Goal: Transaction & Acquisition: Book appointment/travel/reservation

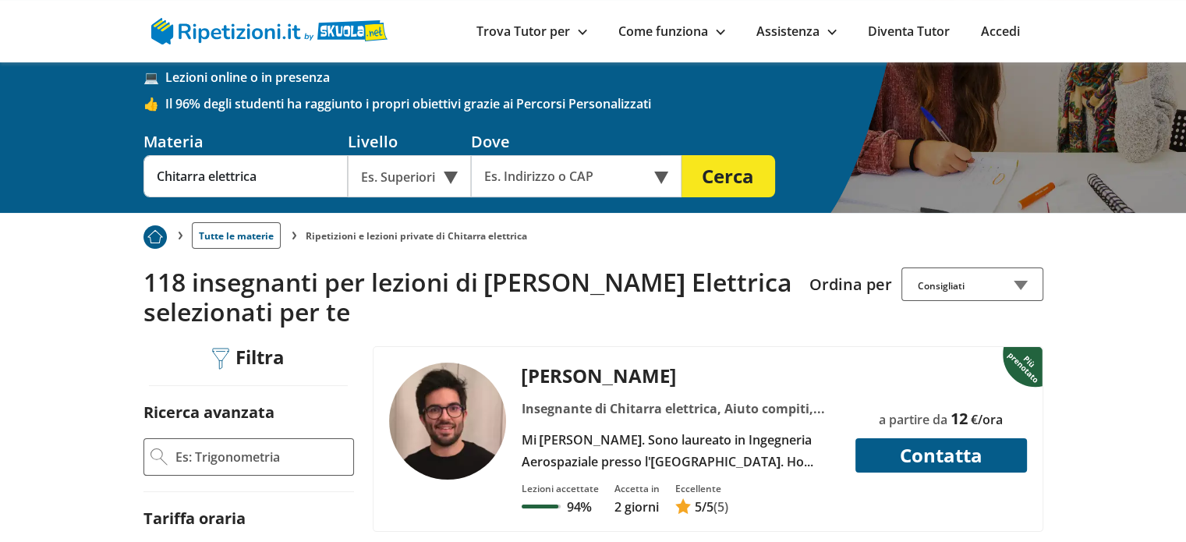
scroll to position [122, 0]
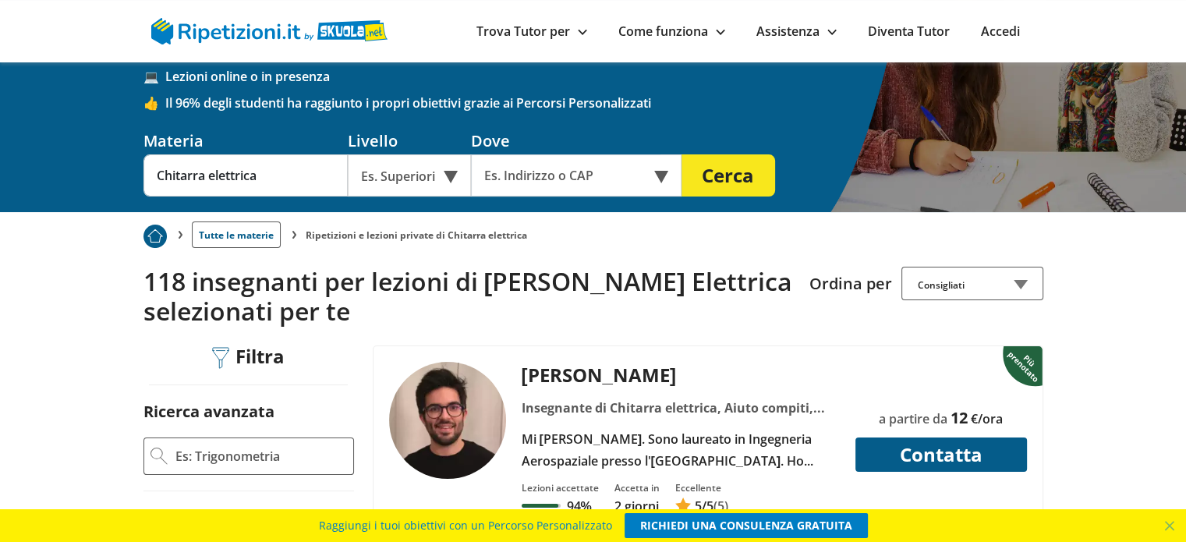
click at [404, 176] on div "Es. Superiori" at bounding box center [409, 175] width 123 height 42
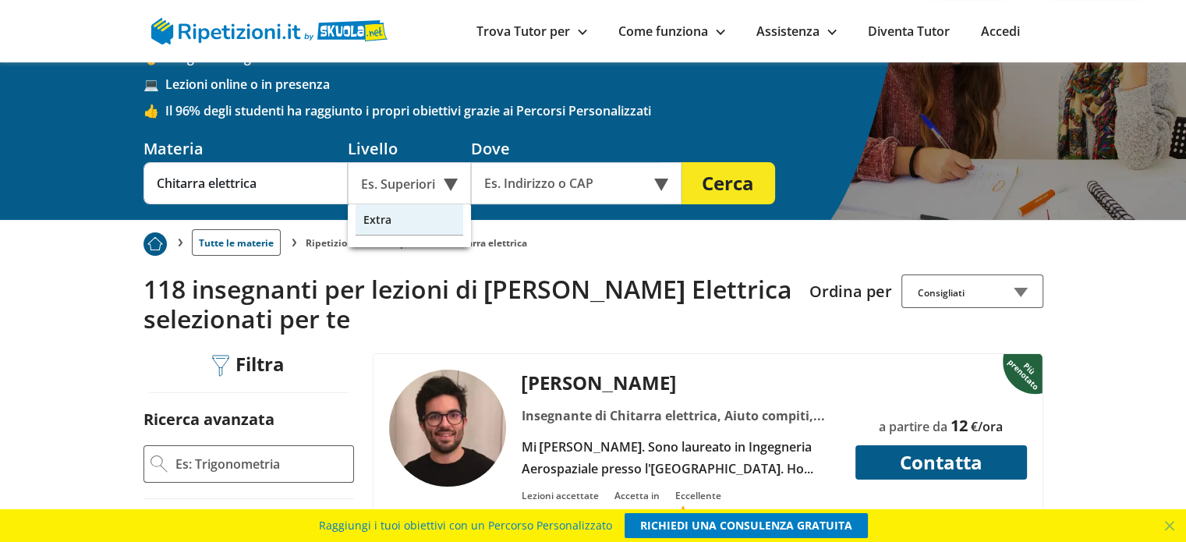
scroll to position [76, 0]
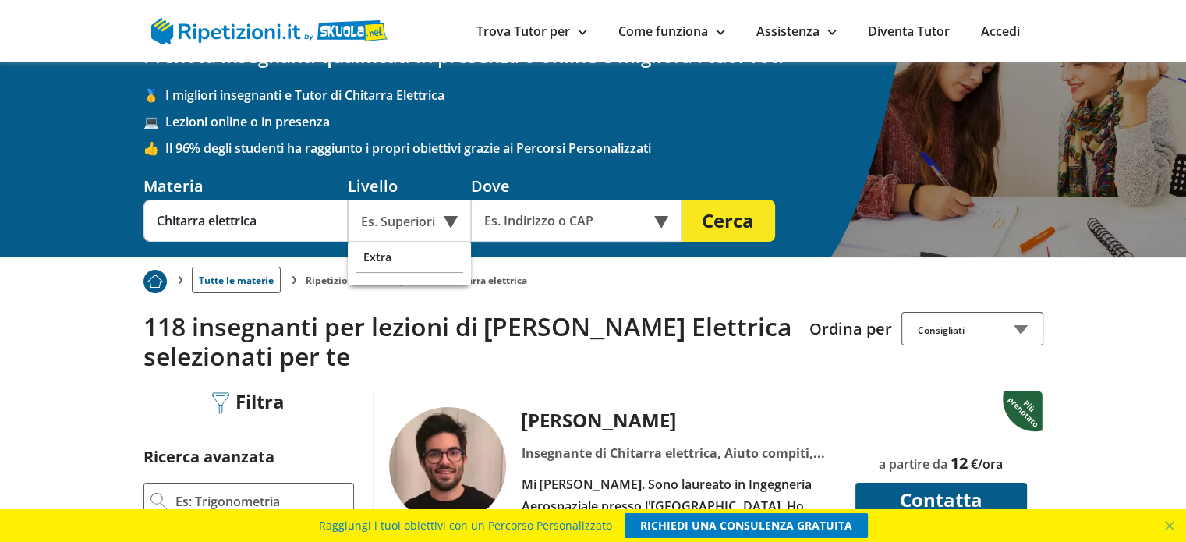
click at [459, 221] on div "Es. Superiori" at bounding box center [409, 221] width 123 height 42
click at [438, 232] on div "Es. Superiori" at bounding box center [409, 221] width 123 height 42
click at [427, 257] on div "Extra" at bounding box center [410, 257] width 108 height 31
click at [427, 230] on div "Extra" at bounding box center [409, 221] width 123 height 42
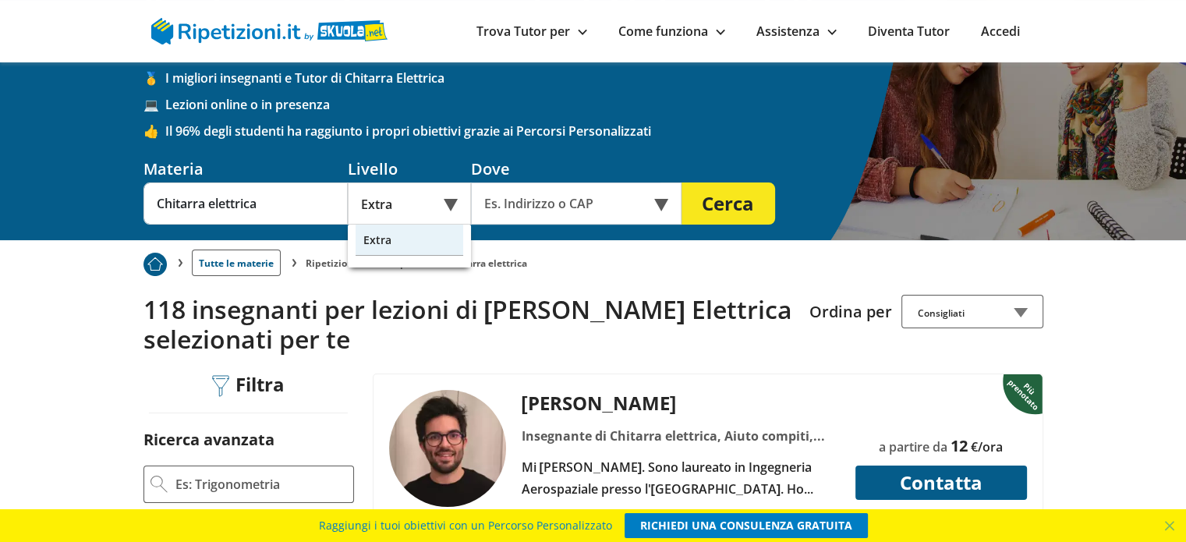
scroll to position [73, 0]
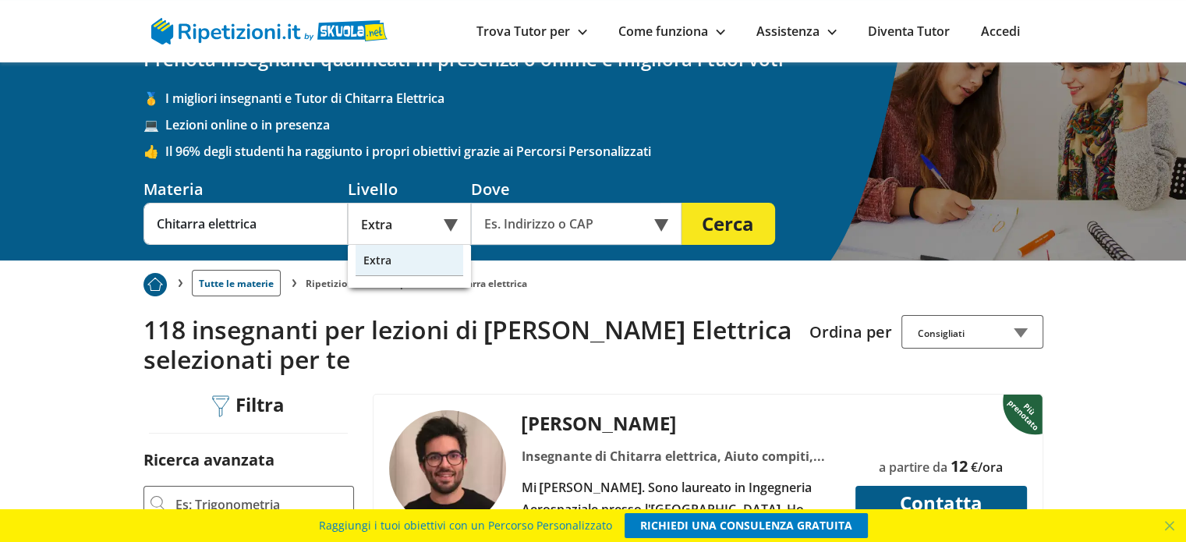
click at [420, 268] on div "Extra" at bounding box center [410, 260] width 108 height 31
click at [414, 232] on div "Extra" at bounding box center [409, 224] width 123 height 42
click at [540, 228] on input "text" at bounding box center [566, 224] width 190 height 42
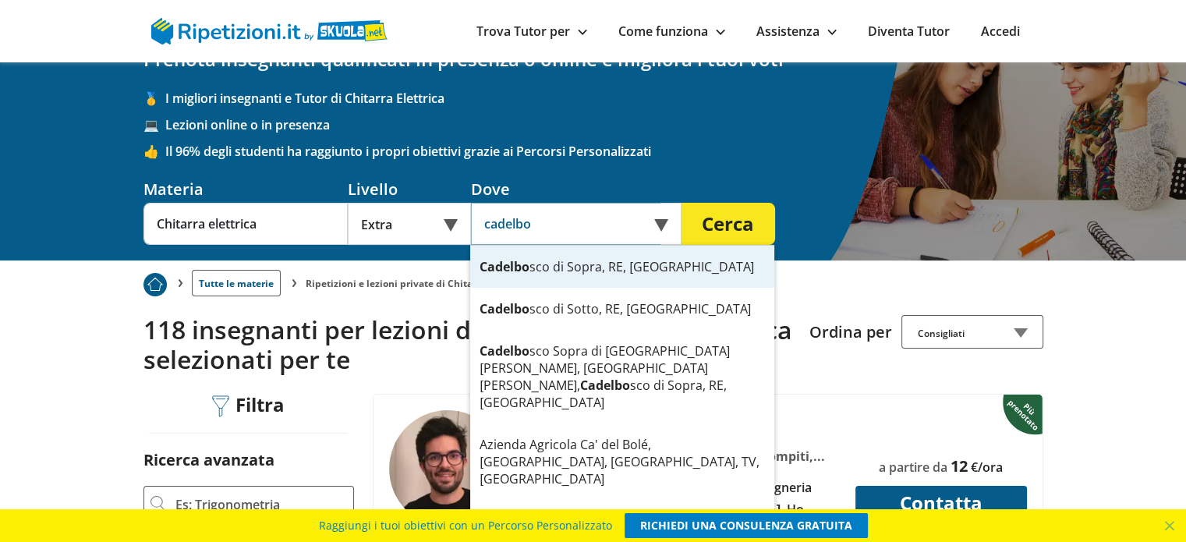
type input "Cadelbosco di Sopra, RE, [GEOGRAPHIC_DATA]"
click at [682, 203] on button "Cerca" at bounding box center [729, 224] width 94 height 42
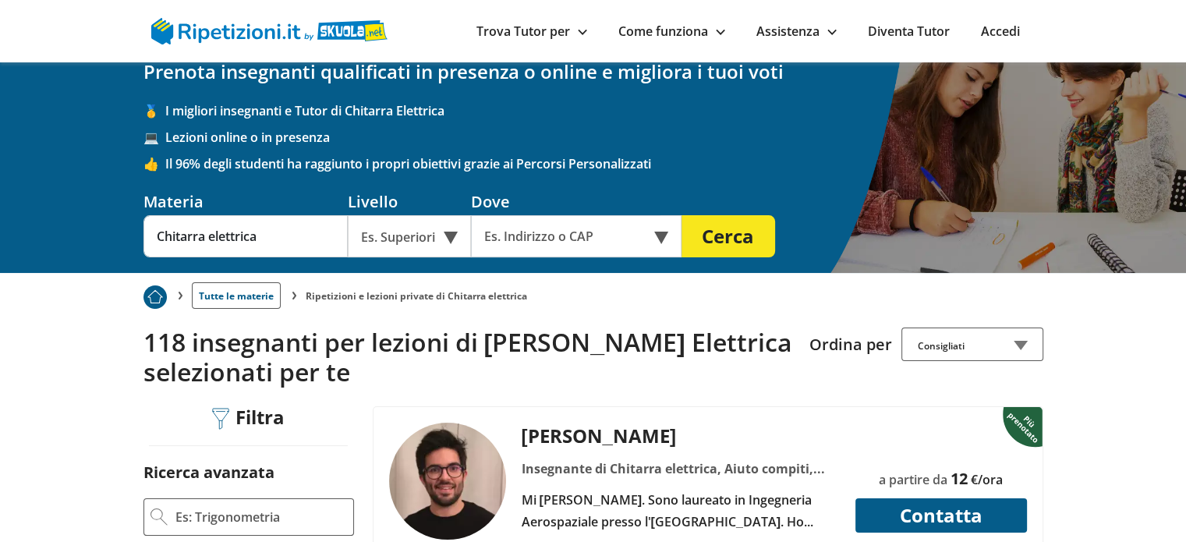
click at [404, 227] on div "Es. Superiori" at bounding box center [409, 236] width 123 height 42
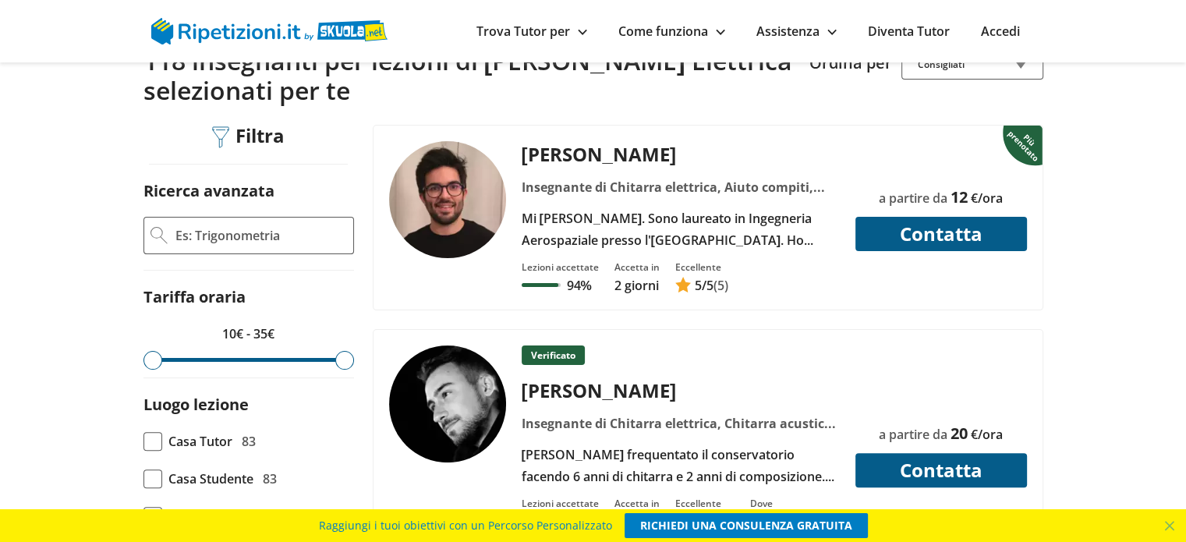
scroll to position [342, 0]
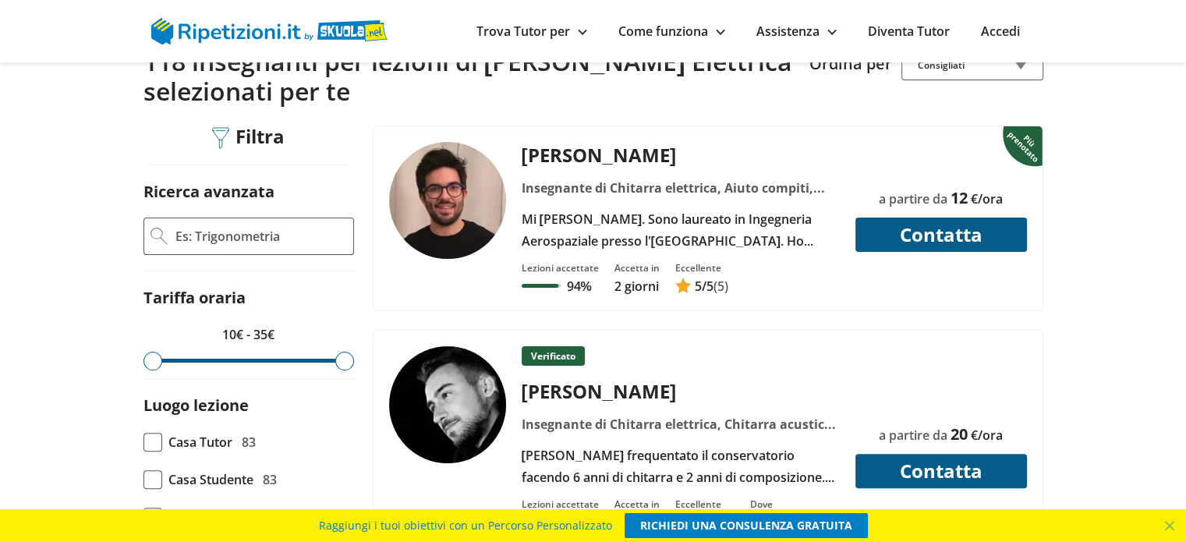
click at [673, 160] on div "[PERSON_NAME]" at bounding box center [680, 155] width 330 height 26
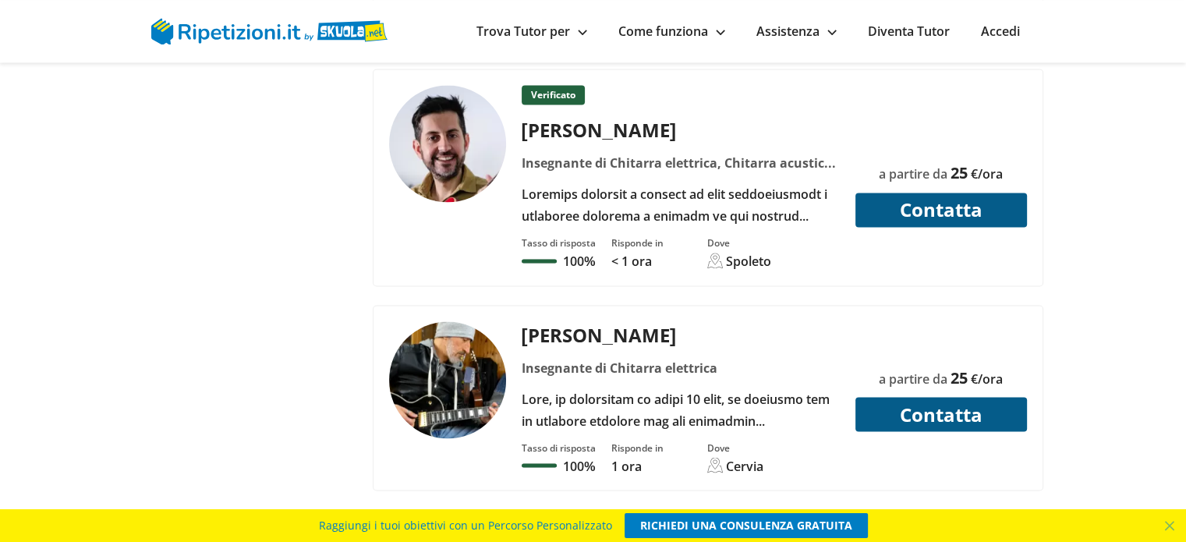
scroll to position [2627, 0]
